Goal: Task Accomplishment & Management: Complete application form

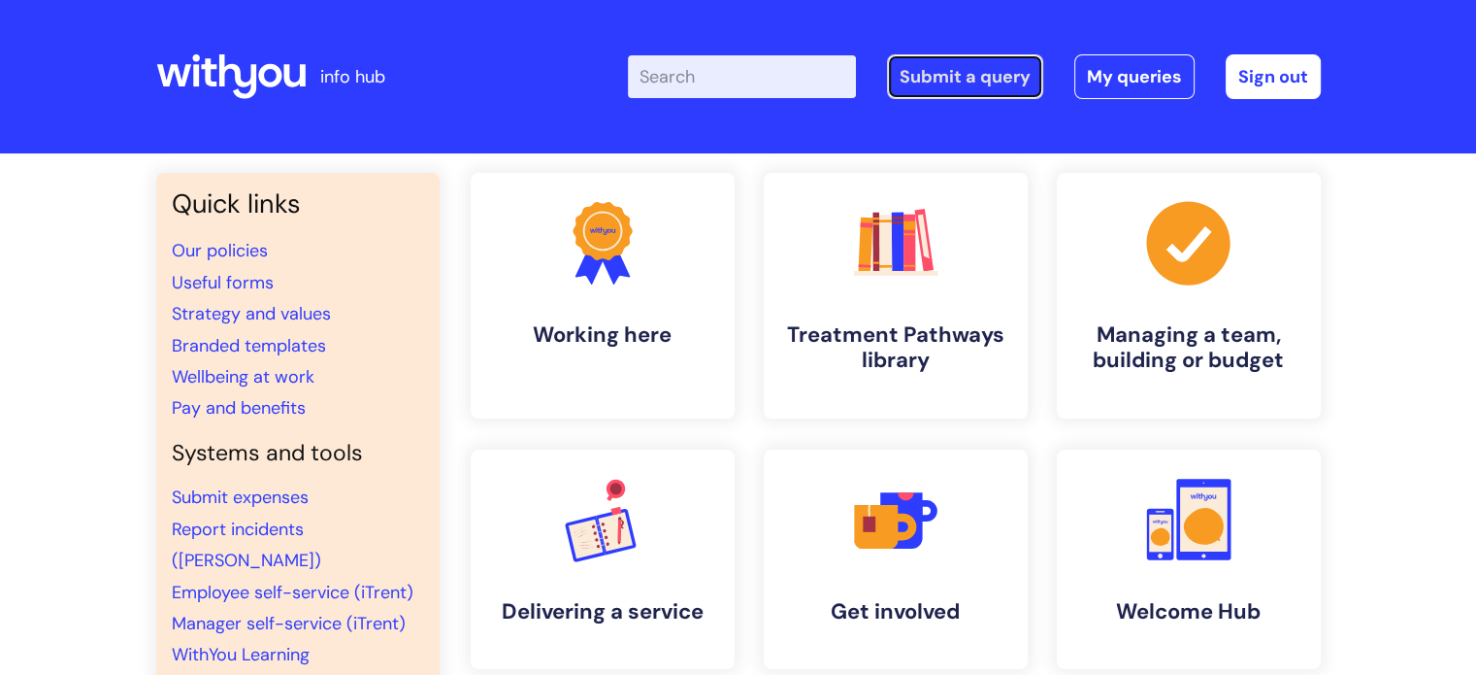
click at [924, 69] on link "Submit a query" at bounding box center [965, 76] width 156 height 45
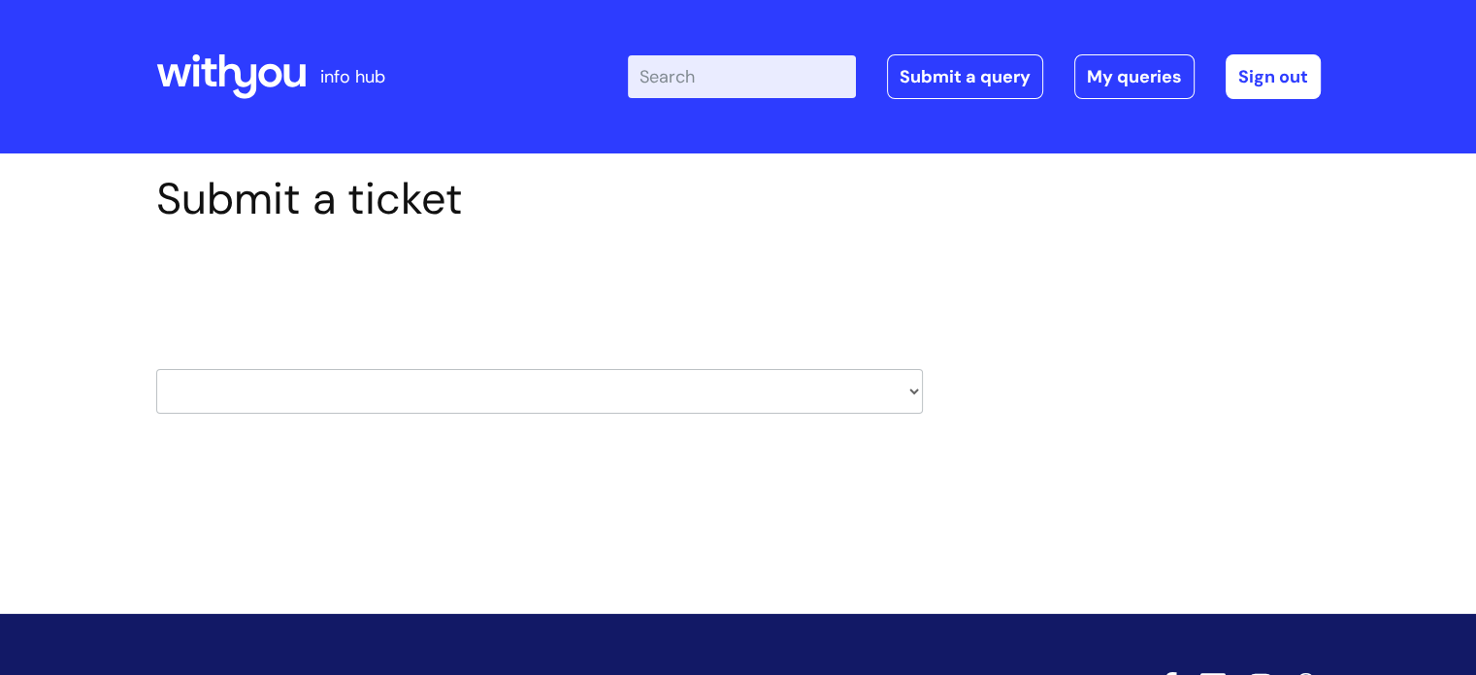
click at [367, 385] on select "HR / People IT and Support Clinical Drug Alerts Finance Accounts Data Support T…" at bounding box center [539, 391] width 767 height 45
select select "hr_/_people"
click at [156, 369] on select "HR / People IT and Support Clinical Drug Alerts Finance Accounts Data Support T…" at bounding box center [539, 391] width 767 height 45
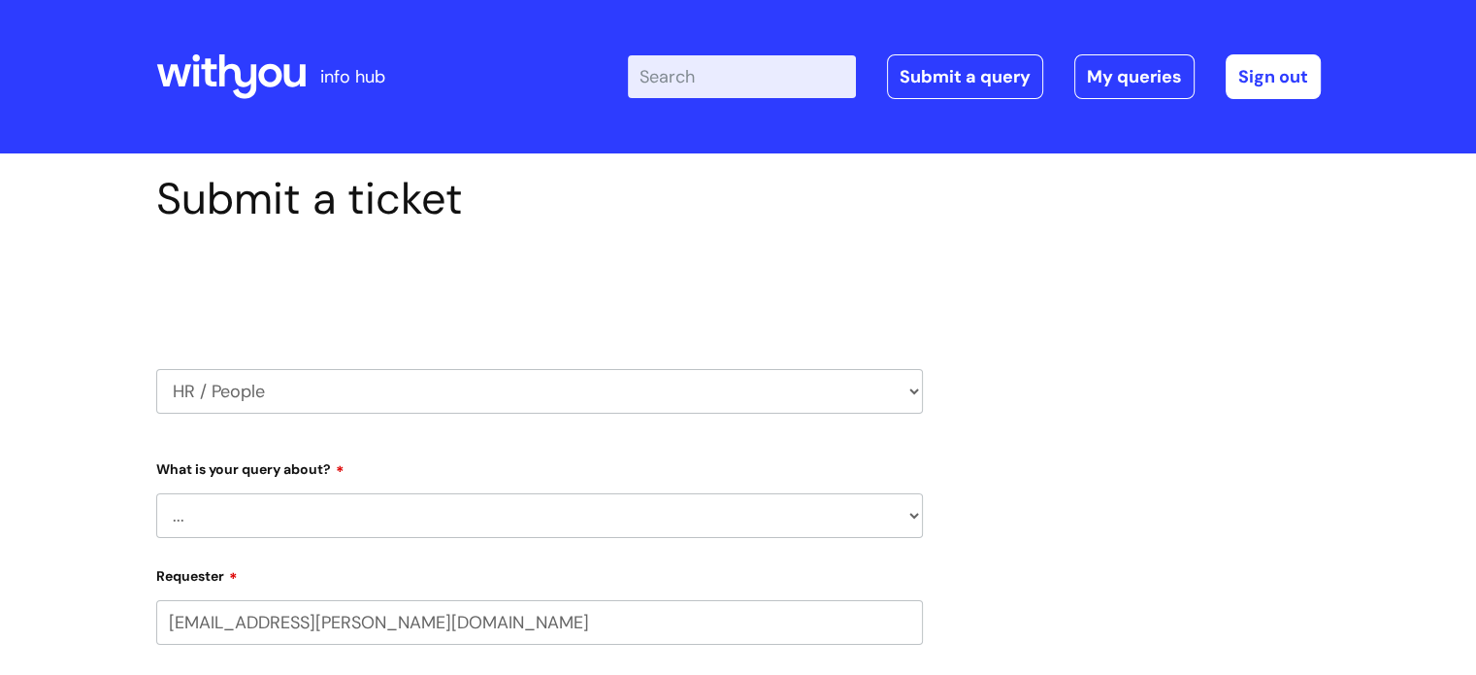
select select "80004418200"
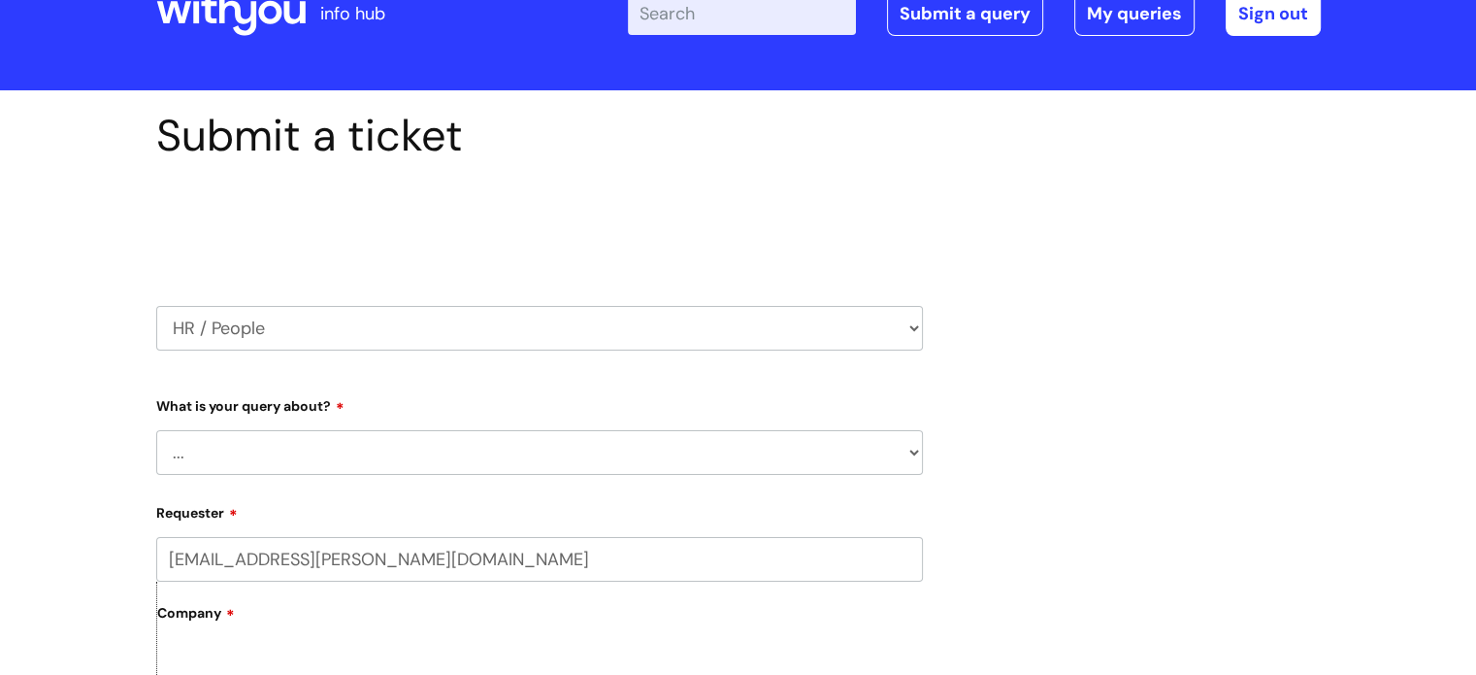
scroll to position [97, 0]
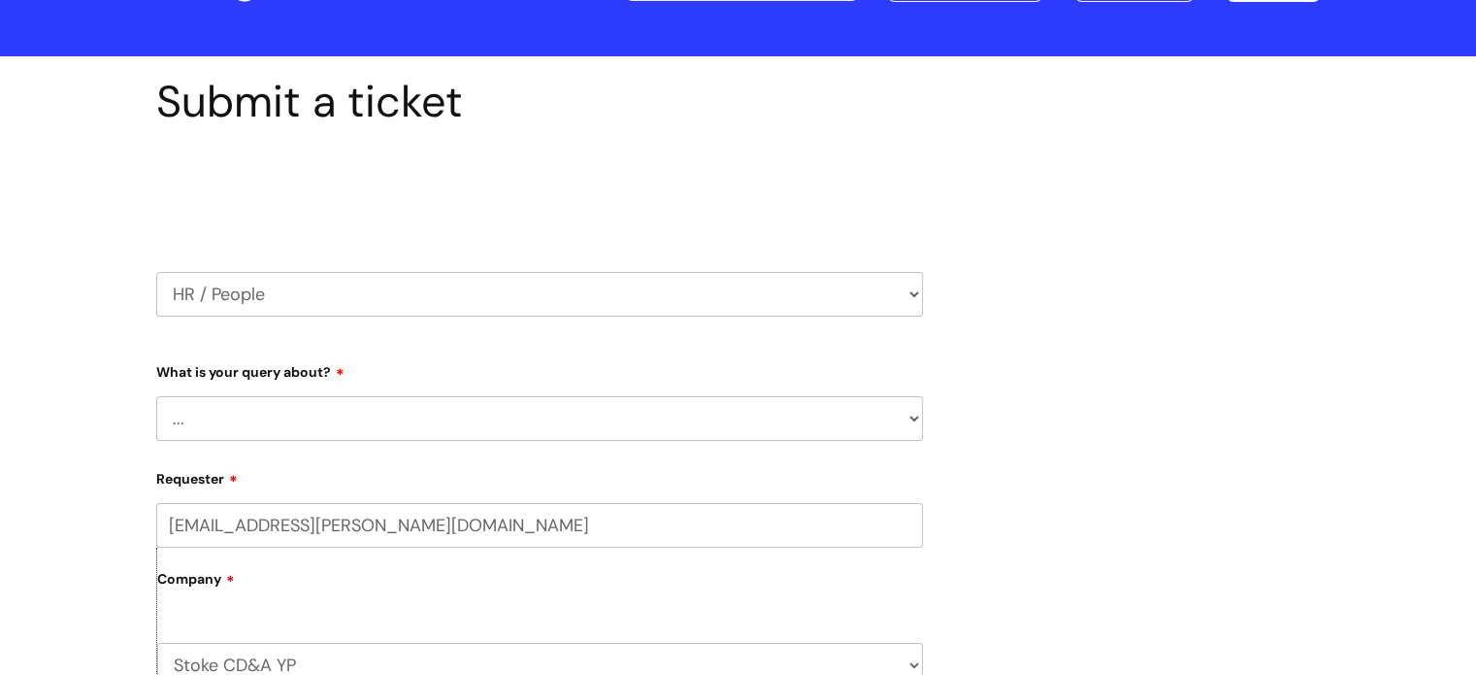
click at [242, 405] on select "... Absence Query Holiday Query Employee change request General HR Query iTrent…" at bounding box center [539, 418] width 767 height 45
click at [233, 398] on select "... Absence Query Holiday Query Employee change request General HR Query iTrent…" at bounding box center [539, 418] width 767 height 45
select select "General HR Query"
click at [156, 396] on select "... Absence Query Holiday Query Employee change request General HR Query iTrent…" at bounding box center [539, 418] width 767 height 45
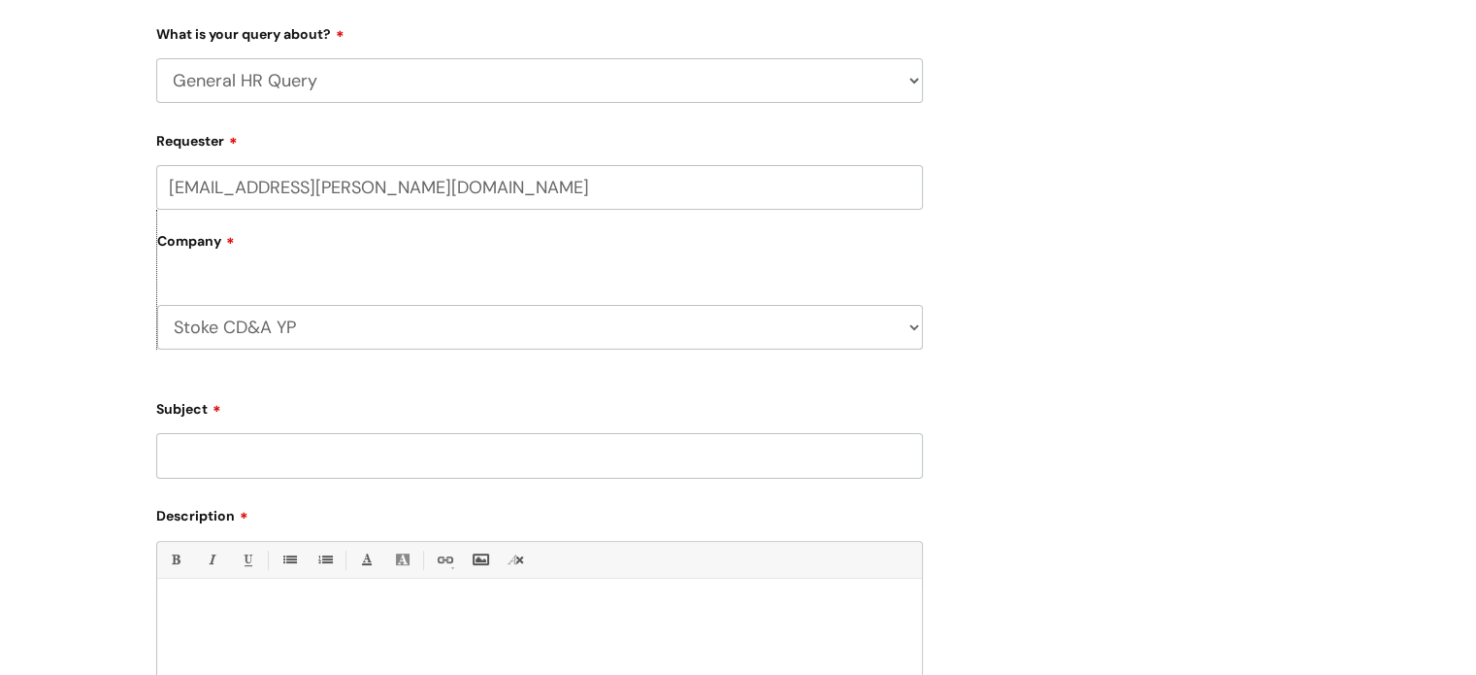
scroll to position [485, 0]
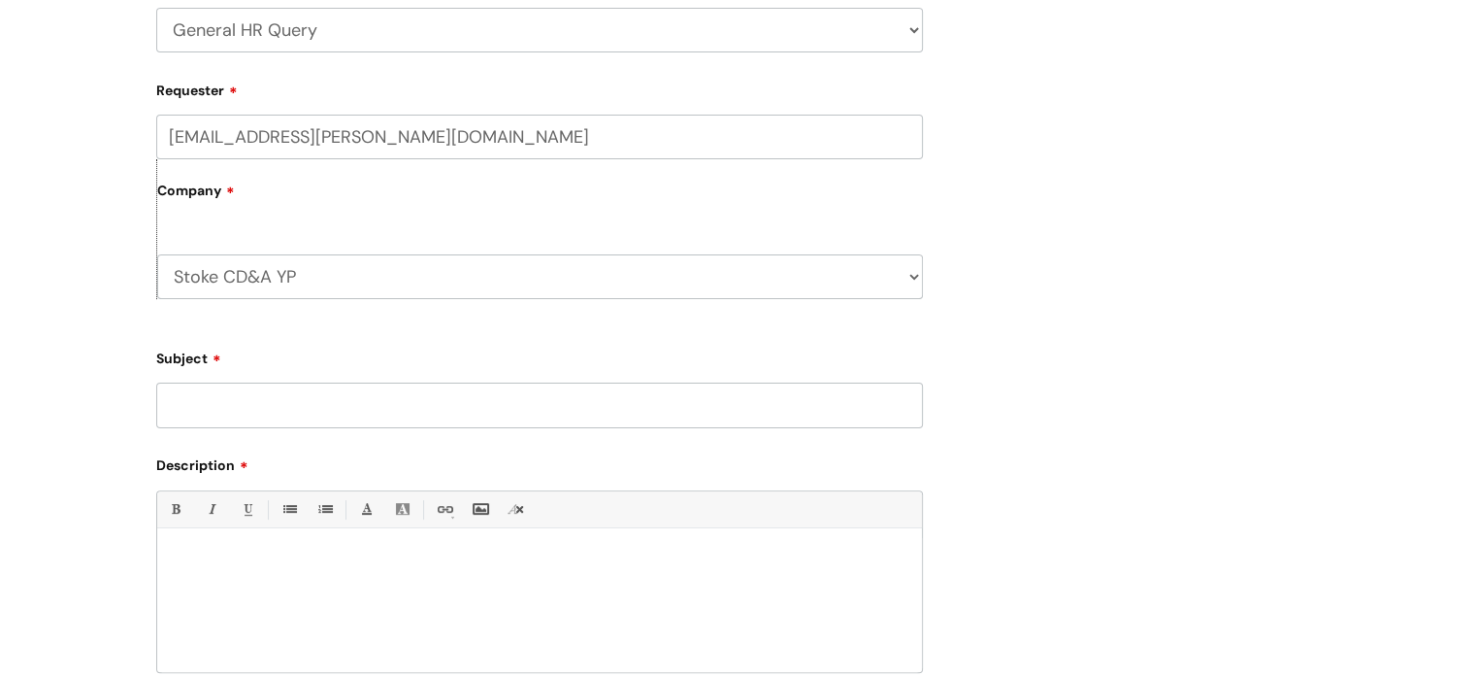
click at [237, 398] on input "Subject" at bounding box center [539, 404] width 767 height 45
type input "Urgent People support"
drag, startPoint x: 253, startPoint y: 576, endPoint x: 281, endPoint y: 558, distance: 32.3
click at [253, 576] on div at bounding box center [539, 605] width 765 height 134
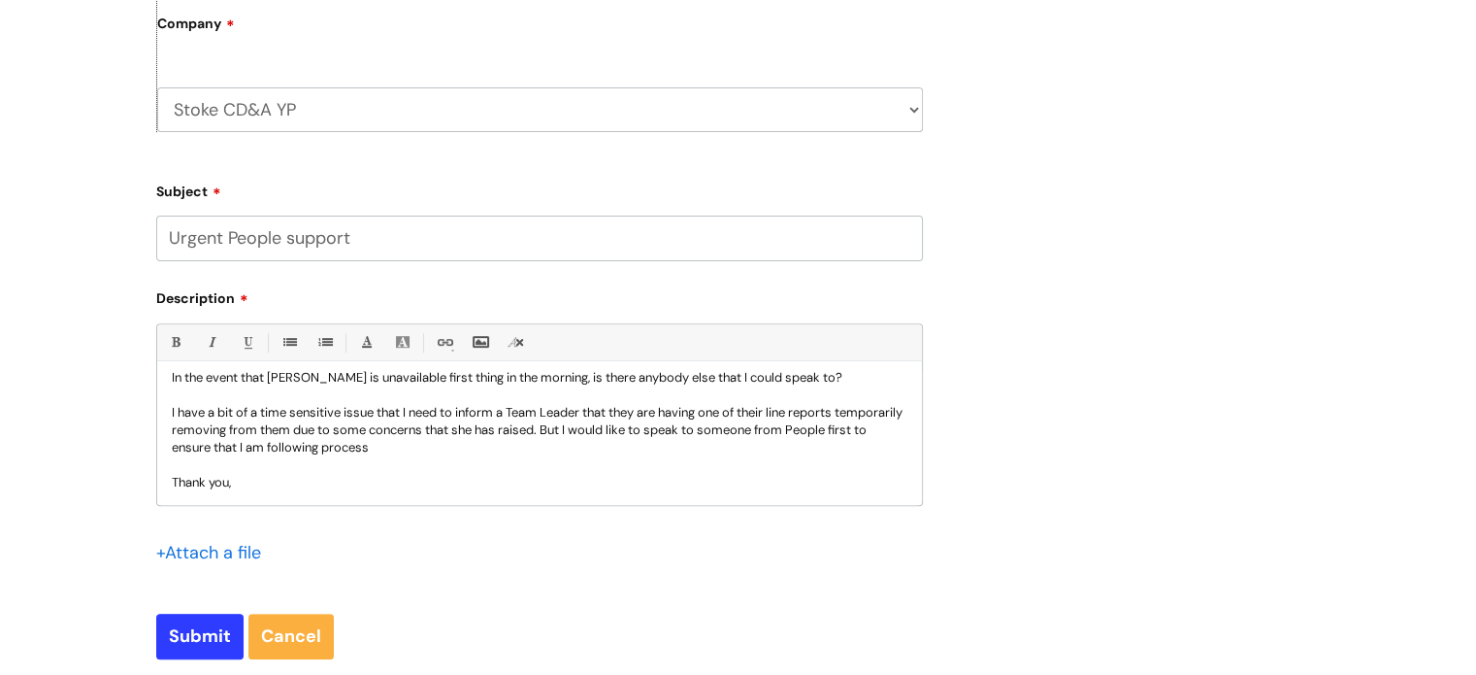
scroll to position [776, 0]
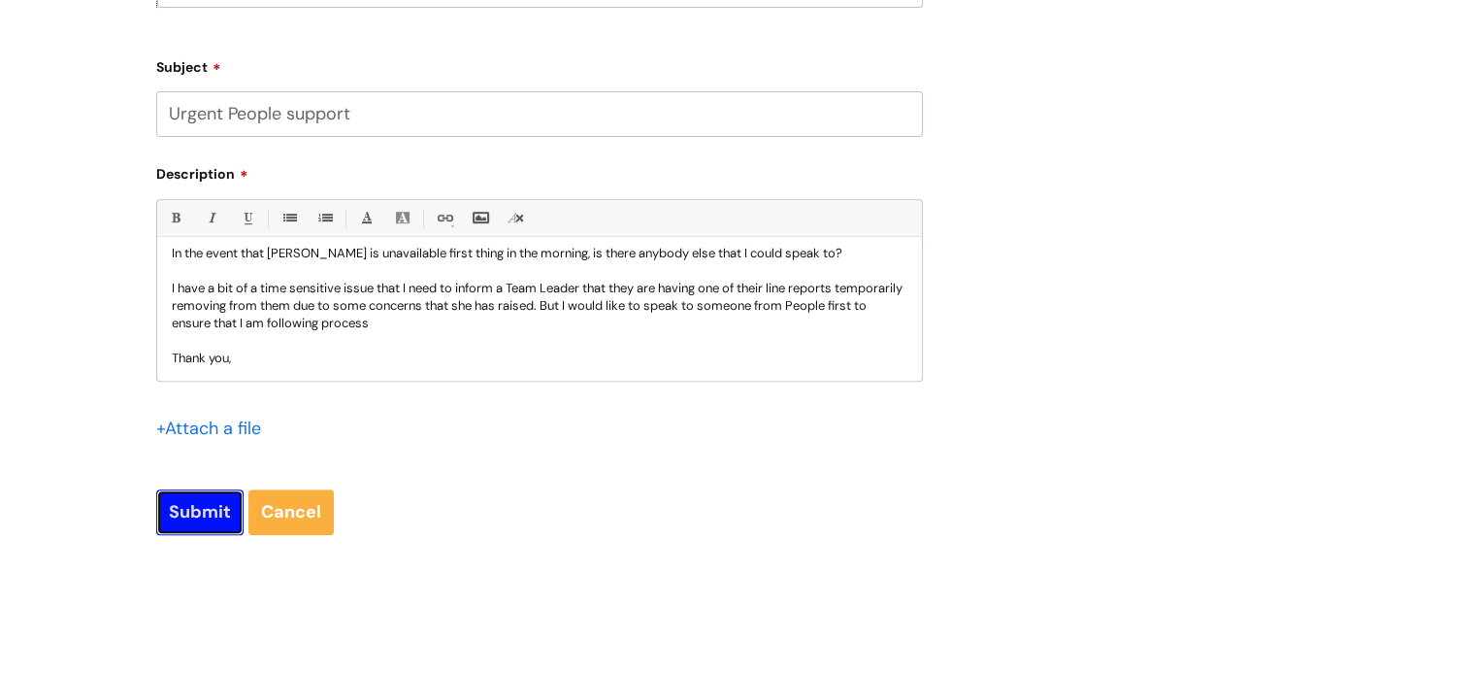
drag, startPoint x: 179, startPoint y: 517, endPoint x: 180, endPoint y: 472, distance: 45.6
click at [179, 517] on input "Submit" at bounding box center [199, 511] width 87 height 45
type input "Please Wait..."
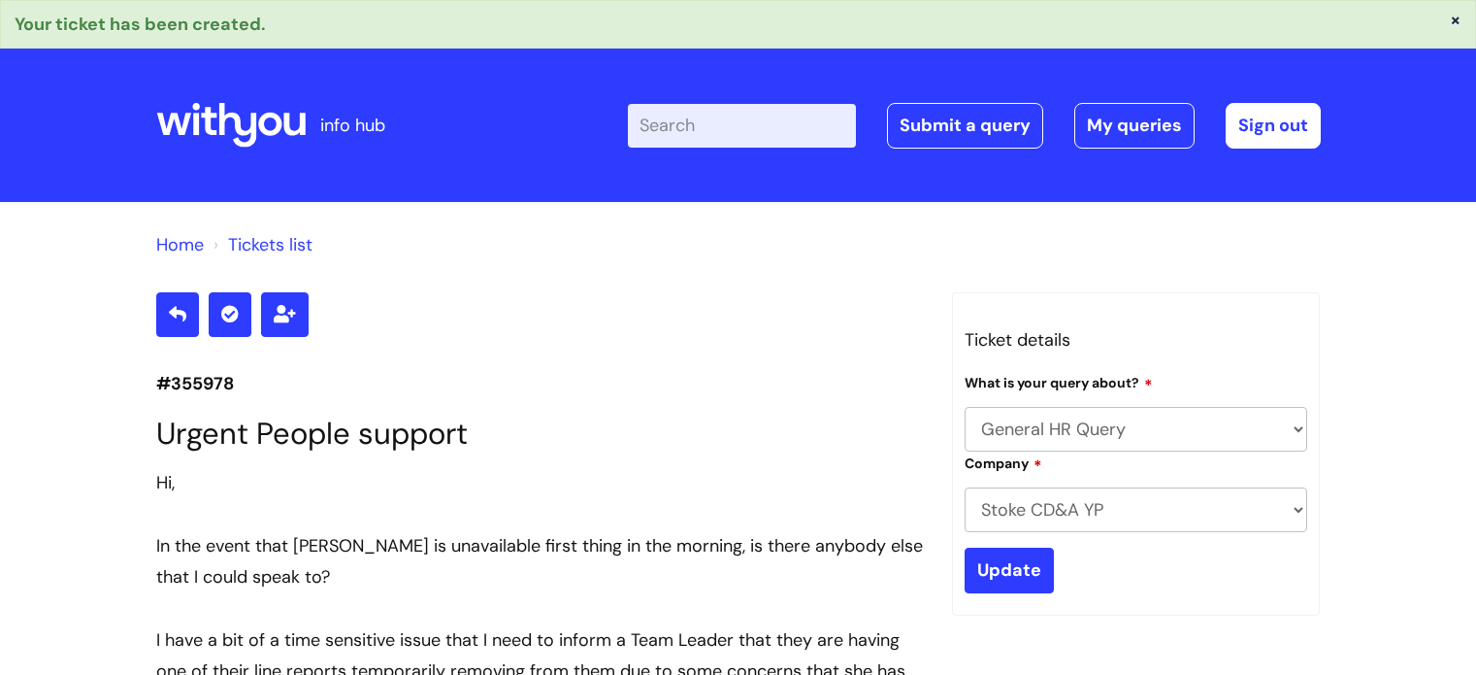
select select "General HR Query"
